Goal: Task Accomplishment & Management: Use online tool/utility

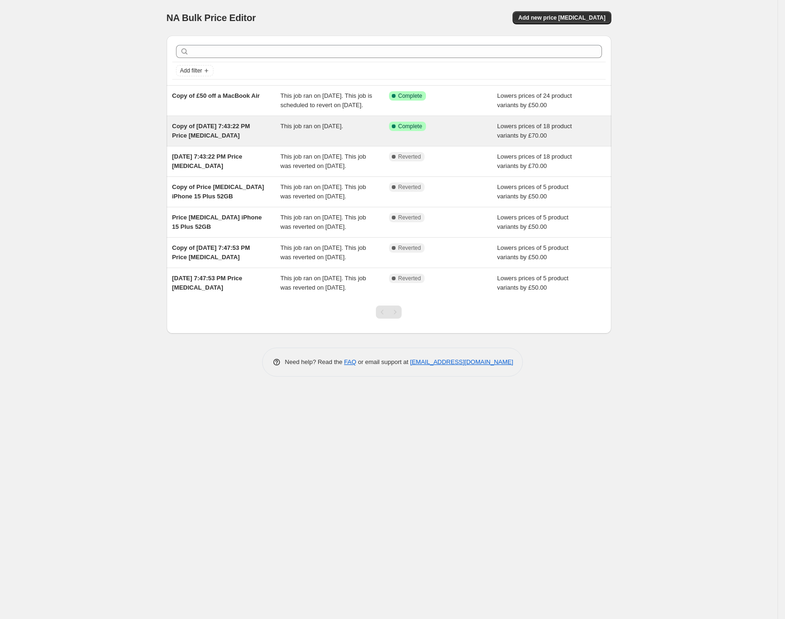
click at [215, 139] on span "Copy of Aug 4, 2025, 7:43:22 PM Price change job" at bounding box center [211, 131] width 78 height 16
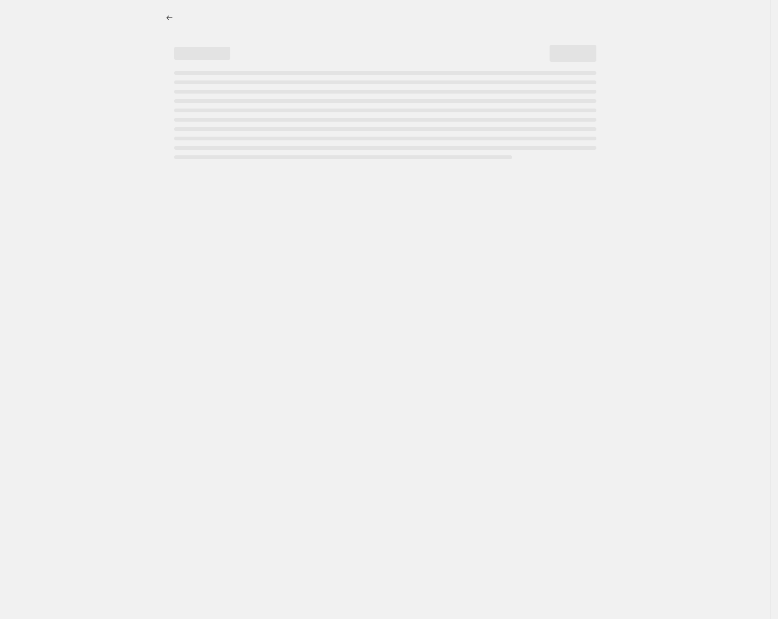
select select "by"
select select "collection"
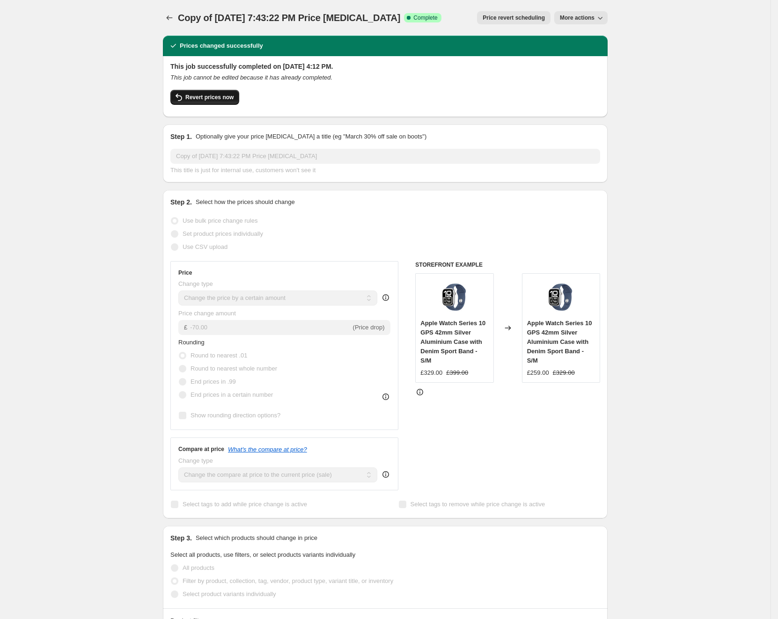
click at [218, 98] on span "Revert prices now" at bounding box center [209, 97] width 48 height 7
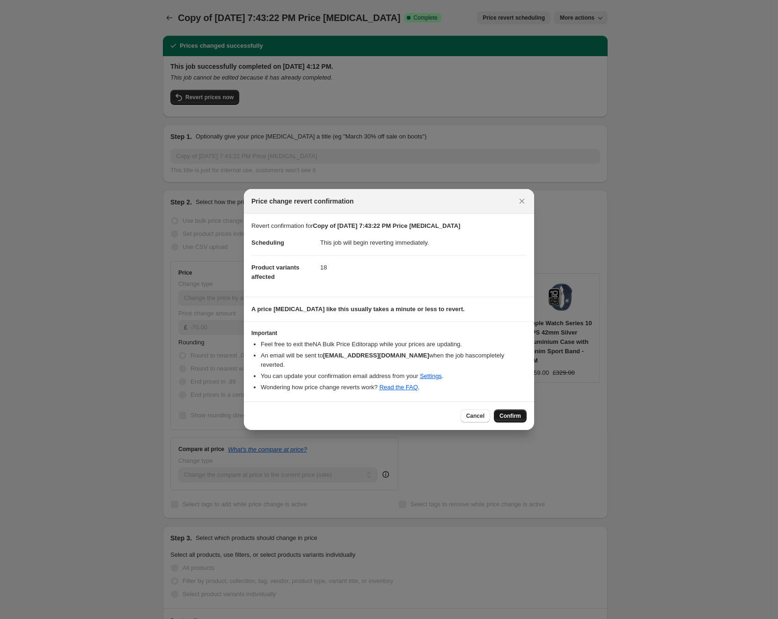
click at [515, 414] on span "Confirm" at bounding box center [511, 415] width 22 height 7
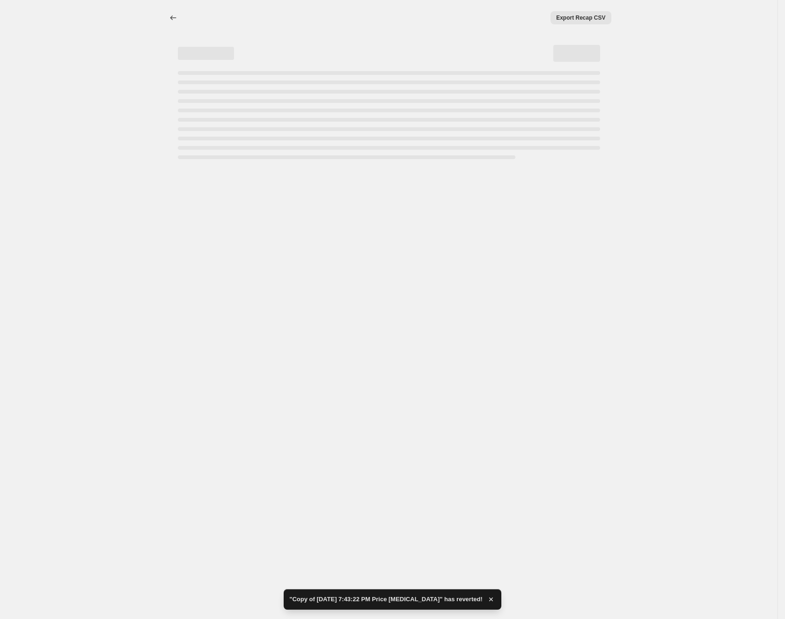
select select "by"
select select "collection"
